Goal: Task Accomplishment & Management: Use online tool/utility

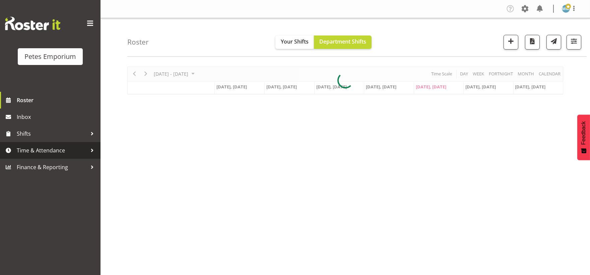
click at [54, 148] on span "Time & Attendance" at bounding box center [52, 150] width 70 height 10
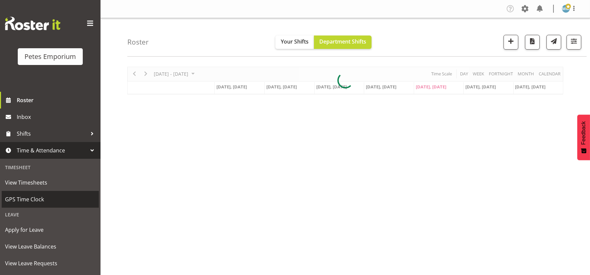
click at [38, 196] on span "GPS Time Clock" at bounding box center [50, 199] width 90 height 10
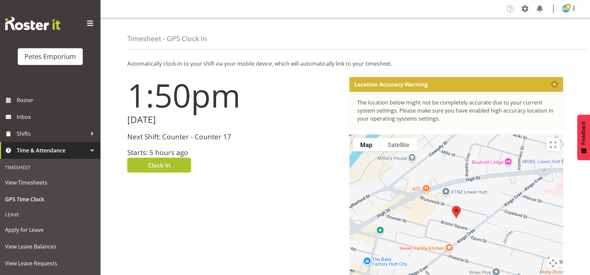
click at [156, 163] on span "Clock In" at bounding box center [159, 165] width 22 height 9
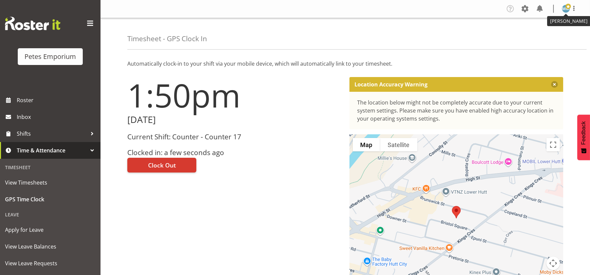
click at [567, 4] on span at bounding box center [568, 6] width 5 height 5
click at [531, 34] on link "Log Out" at bounding box center [546, 35] width 64 height 12
